Goal: Communication & Community: Share content

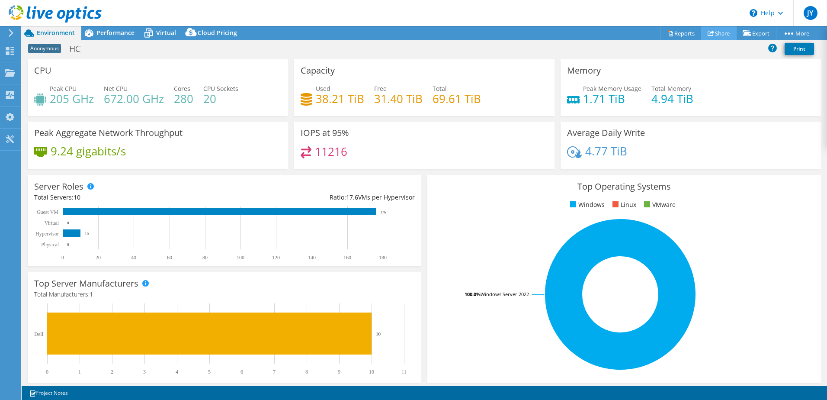
click at [725, 32] on link "Share" at bounding box center [718, 32] width 35 height 13
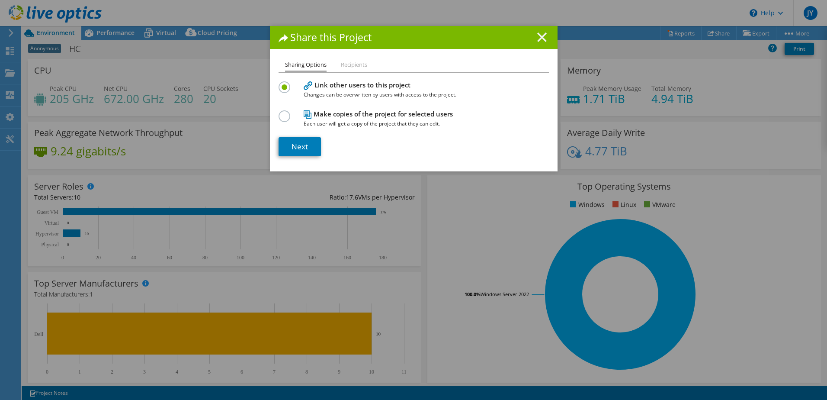
click at [537, 34] on line at bounding box center [541, 37] width 9 height 9
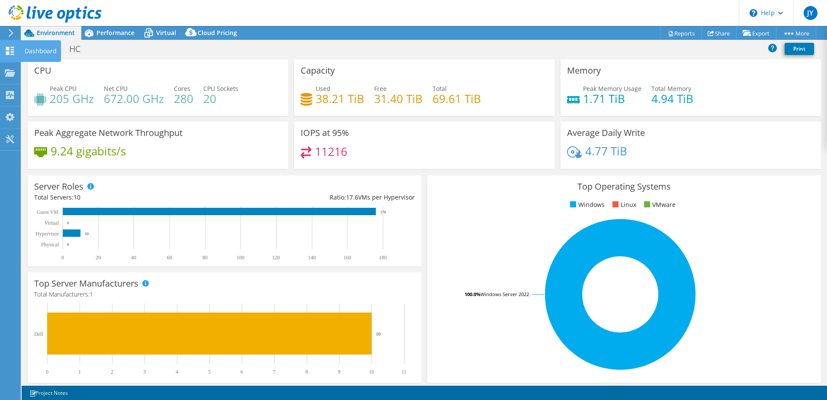
click at [8, 47] on icon at bounding box center [10, 51] width 10 height 8
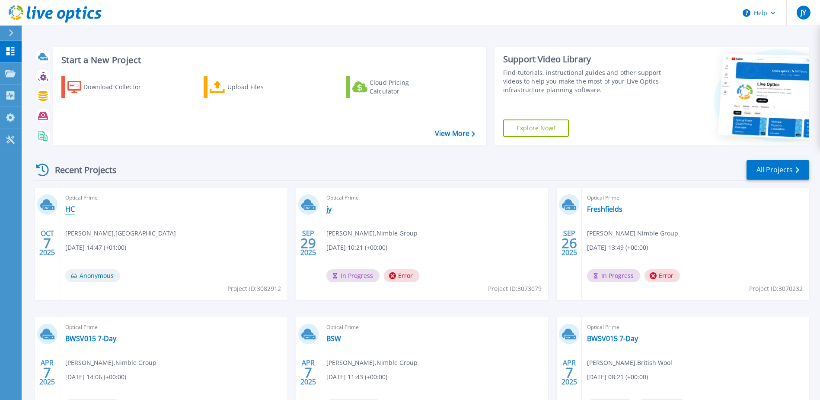
click at [72, 208] on link "HC" at bounding box center [70, 209] width 10 height 9
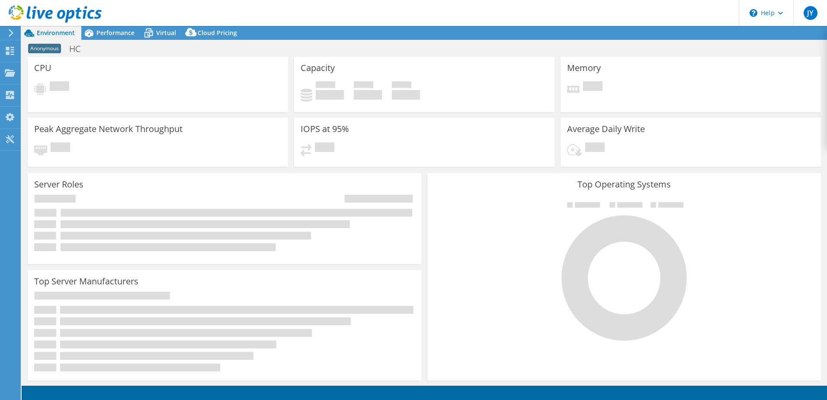
select select "USD"
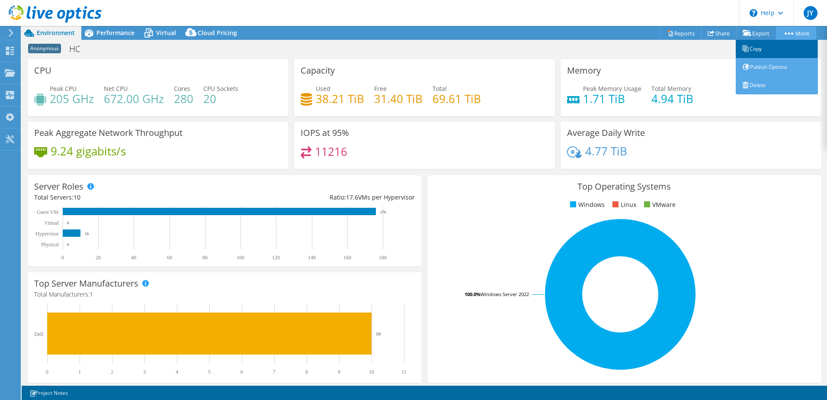
click at [760, 46] on link "Copy" at bounding box center [777, 49] width 82 height 18
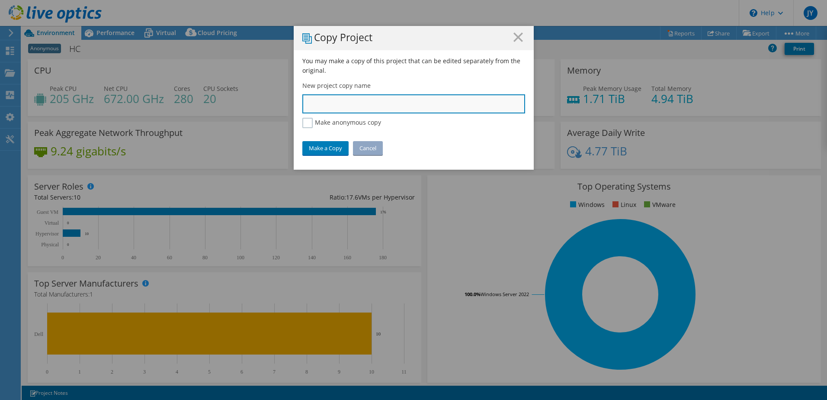
click at [384, 100] on input "text" at bounding box center [413, 103] width 223 height 19
type input "[GEOGRAPHIC_DATA]"
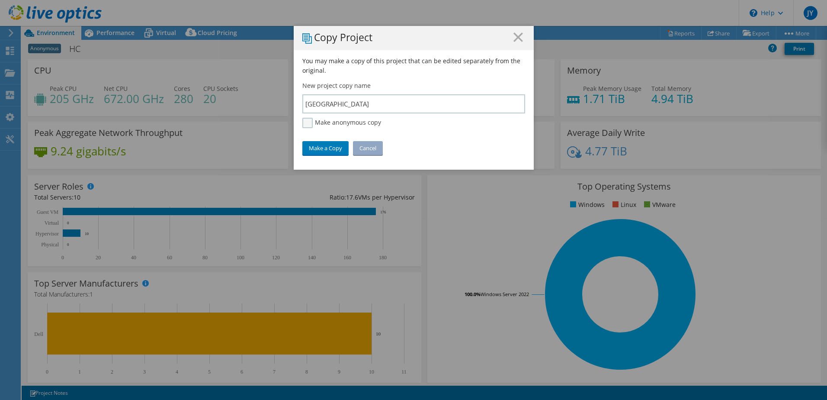
click at [309, 120] on label "Make anonymous copy" at bounding box center [341, 123] width 79 height 10
click at [0, 0] on input "Make anonymous copy" at bounding box center [0, 0] width 0 height 0
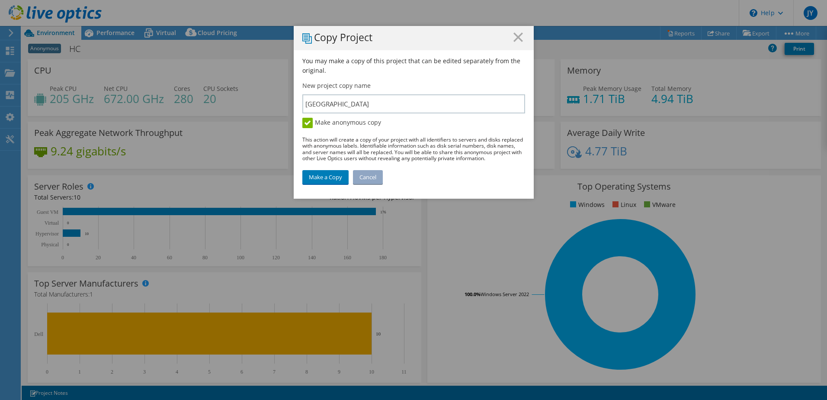
click at [307, 126] on label "Make anonymous copy" at bounding box center [341, 123] width 79 height 10
click at [0, 0] on input "Make anonymous copy" at bounding box center [0, 0] width 0 height 0
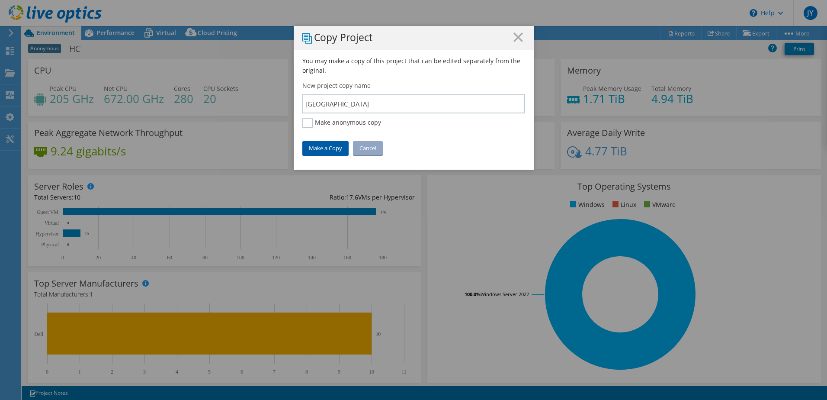
click at [317, 150] on link "Make a Copy" at bounding box center [325, 148] width 46 height 14
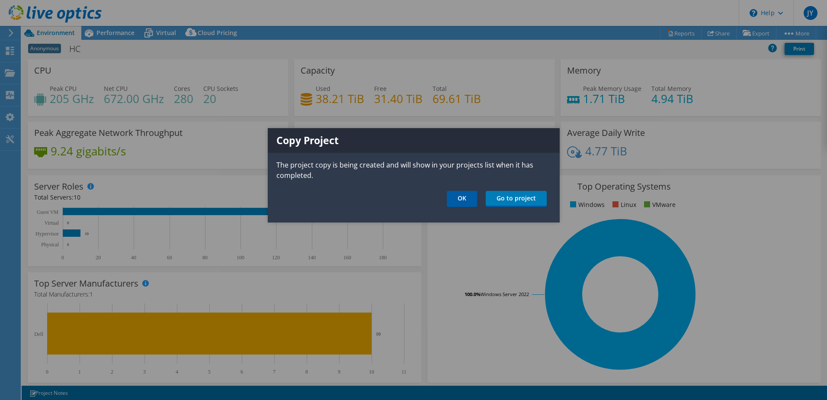
click at [470, 196] on link "OK" at bounding box center [462, 199] width 30 height 16
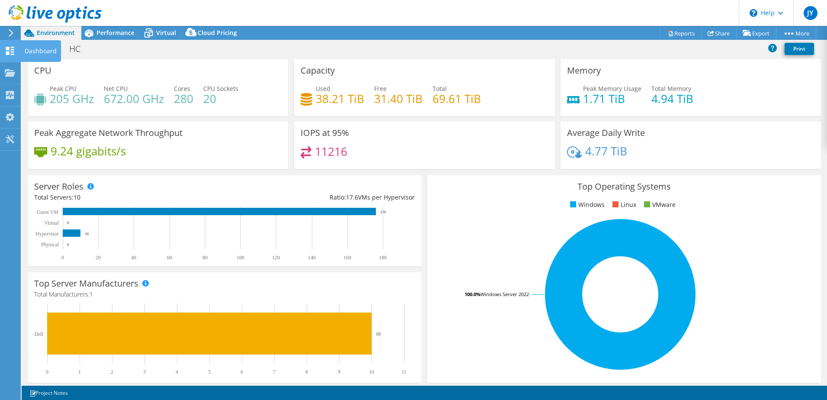
click at [7, 54] on use at bounding box center [10, 51] width 8 height 8
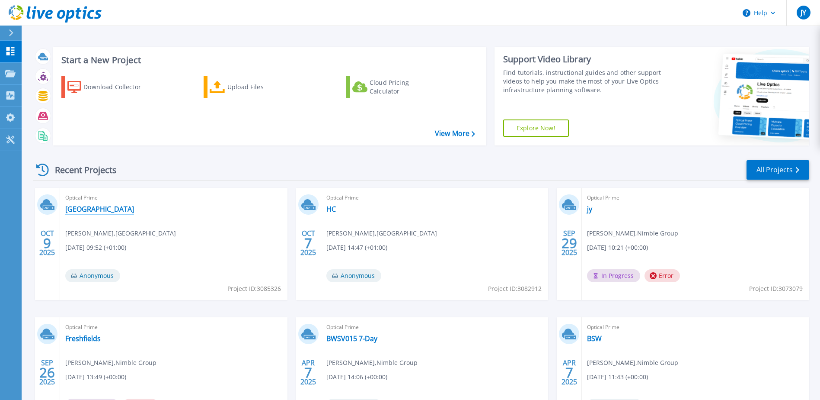
click at [92, 205] on link "[GEOGRAPHIC_DATA]" at bounding box center [99, 209] width 69 height 9
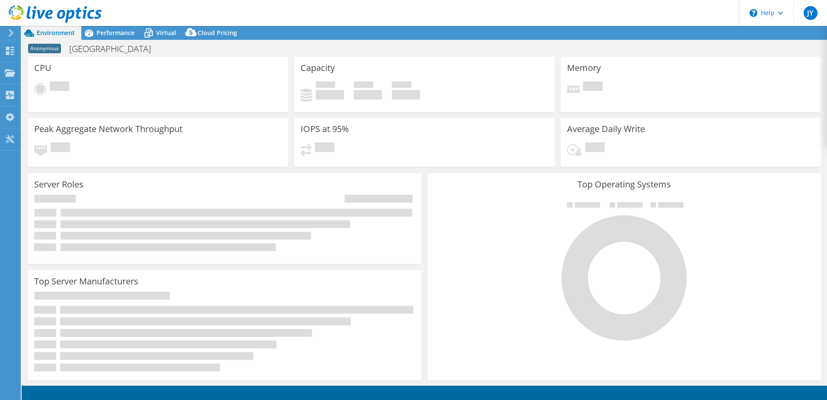
select select "USD"
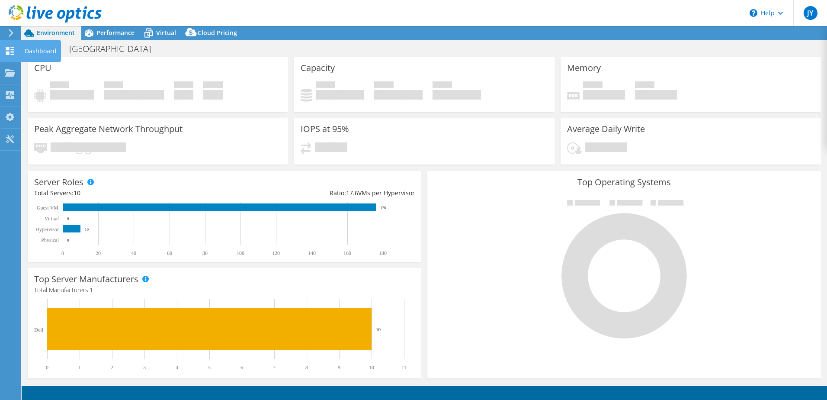
click at [9, 55] on div at bounding box center [10, 52] width 10 height 10
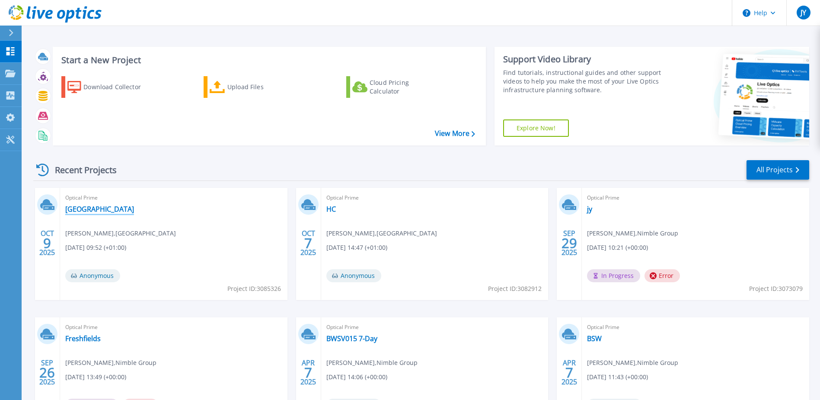
click at [85, 212] on link "[GEOGRAPHIC_DATA]" at bounding box center [99, 209] width 69 height 9
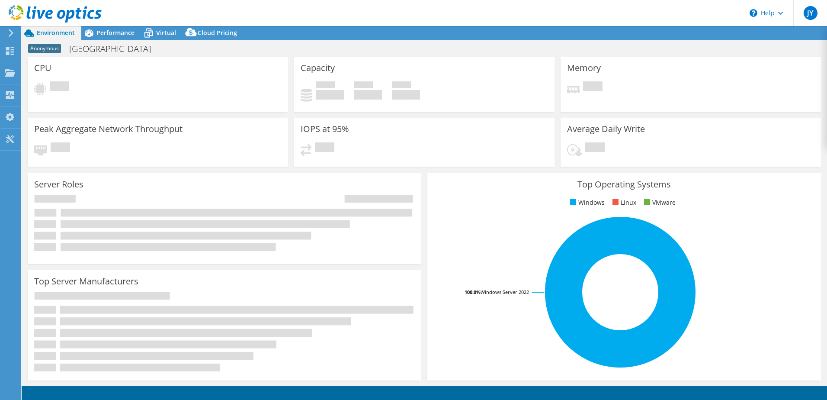
select select "USD"
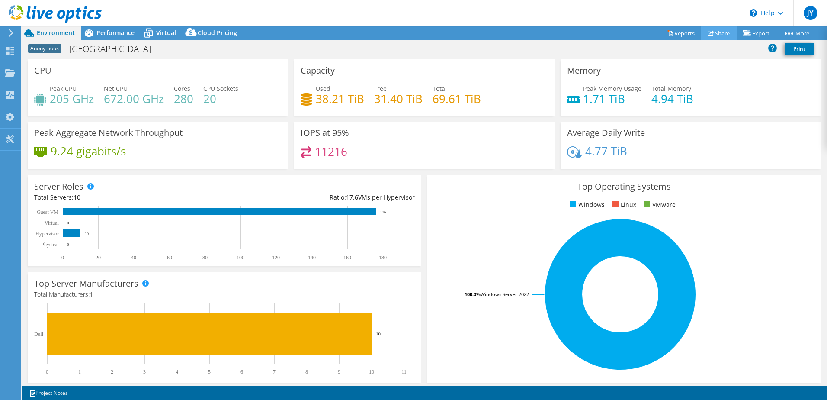
click at [711, 30] on link "Share" at bounding box center [718, 32] width 35 height 13
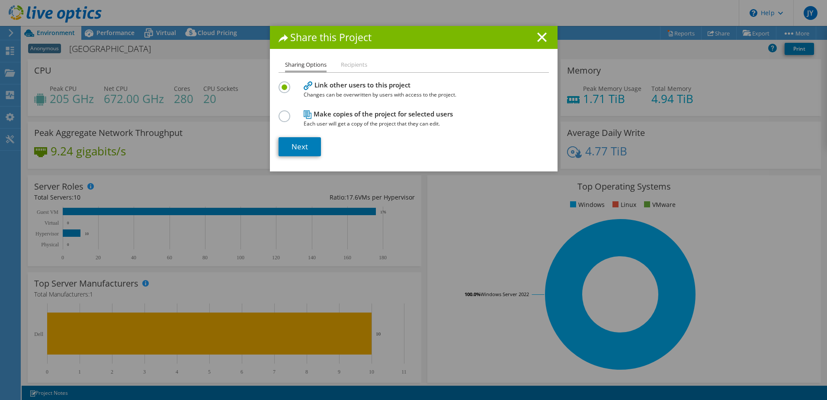
click at [283, 112] on label at bounding box center [285, 111] width 15 height 2
click at [0, 0] on input "radio" at bounding box center [0, 0] width 0 height 0
click at [293, 143] on link "Next" at bounding box center [299, 146] width 42 height 19
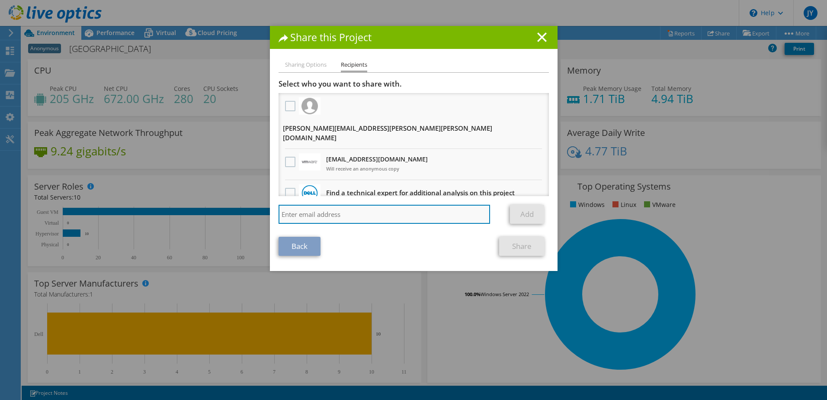
click at [289, 207] on input "search" at bounding box center [384, 214] width 212 height 19
click at [334, 208] on input "search" at bounding box center [384, 214] width 212 height 19
paste input "[PERSON_NAME][EMAIL_ADDRESS][PERSON_NAME][DOMAIN_NAME]"
type input "[PERSON_NAME][EMAIL_ADDRESS][PERSON_NAME][DOMAIN_NAME]"
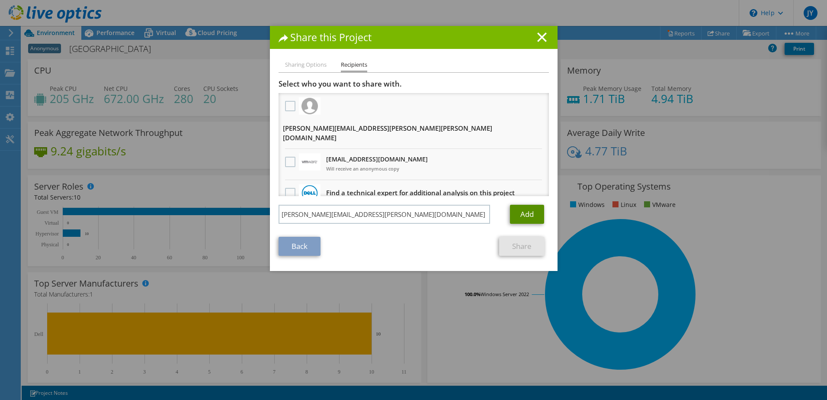
click at [525, 205] on link "Add" at bounding box center [527, 214] width 34 height 19
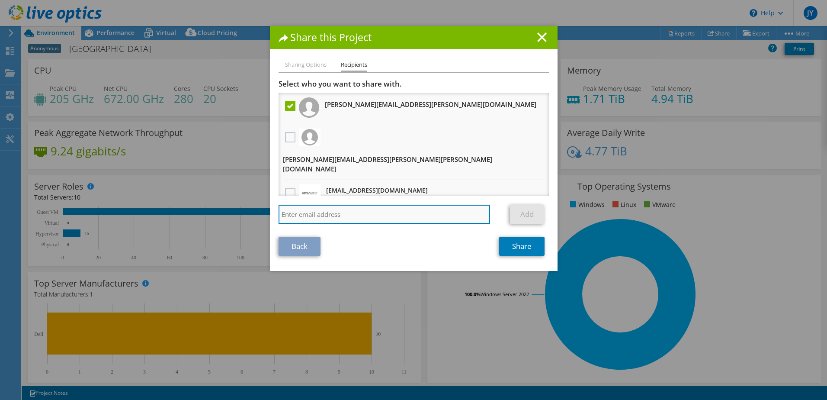
click at [334, 211] on input "search" at bounding box center [384, 214] width 212 height 19
paste input "[EMAIL_ADDRESS][DOMAIN_NAME]"
type input "[EMAIL_ADDRESS][DOMAIN_NAME]"
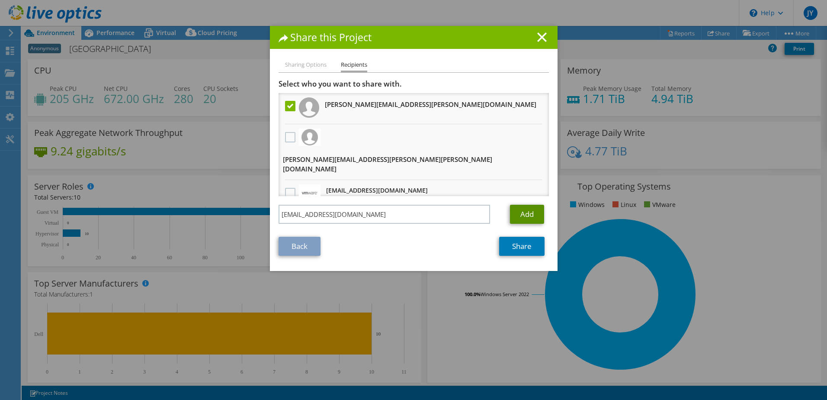
click at [516, 208] on link "Add" at bounding box center [527, 214] width 34 height 19
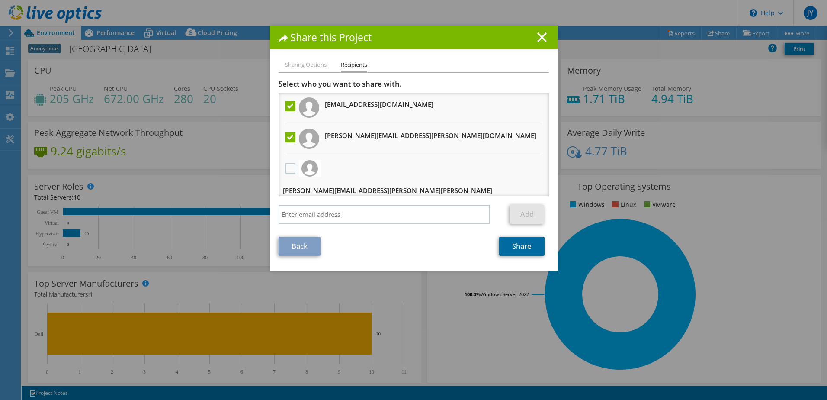
click at [502, 246] on link "Share" at bounding box center [521, 246] width 45 height 19
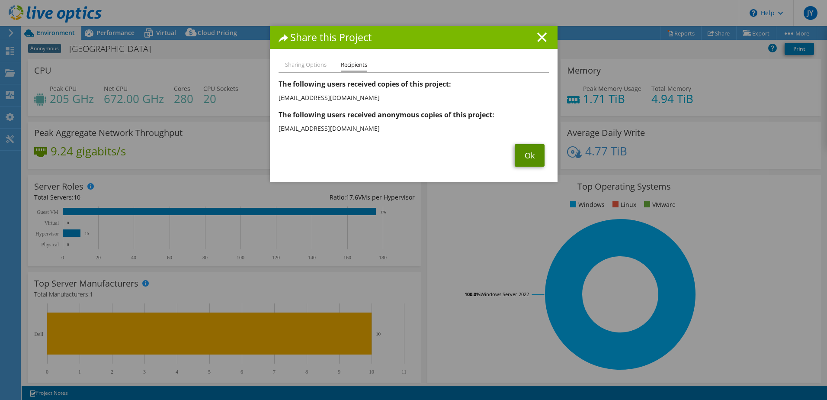
click at [520, 157] on link "Ok" at bounding box center [530, 155] width 30 height 22
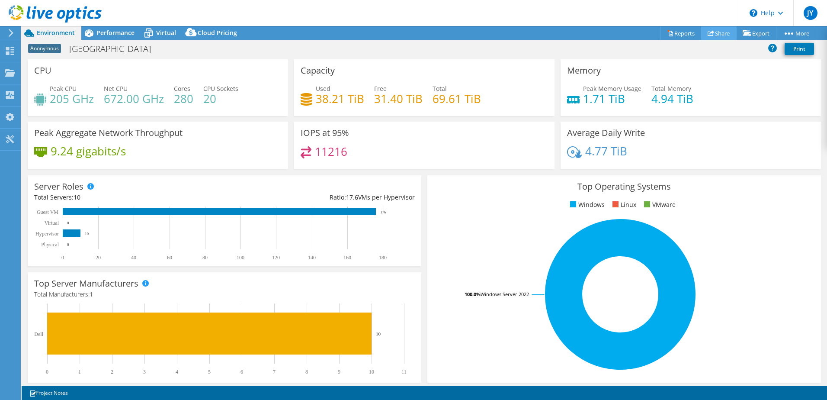
click at [718, 28] on link "Share" at bounding box center [718, 32] width 35 height 13
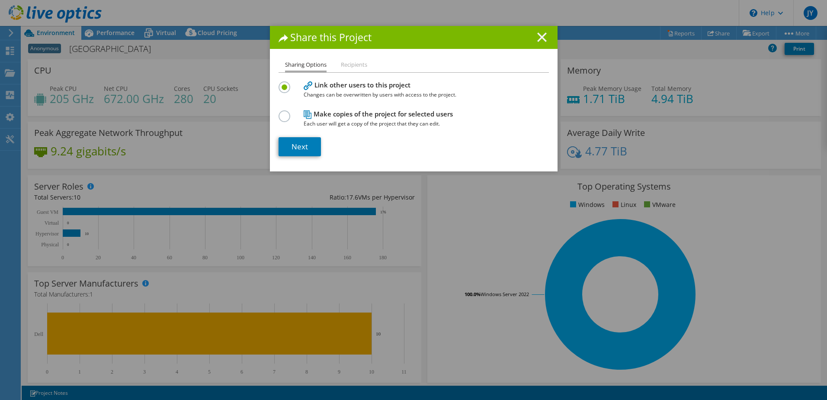
click at [537, 38] on line at bounding box center [541, 37] width 9 height 9
